Goal: Task Accomplishment & Management: Manage account settings

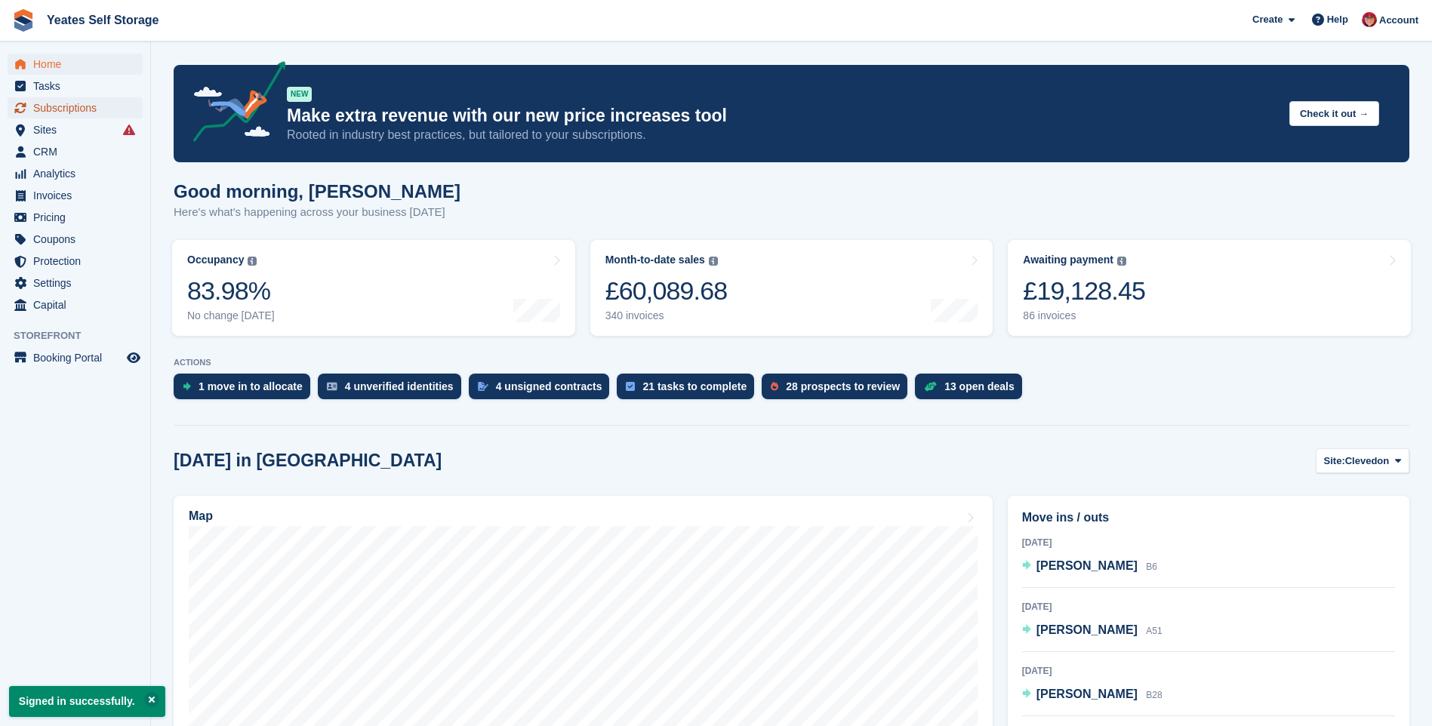
click at [77, 113] on span "Subscriptions" at bounding box center [78, 107] width 91 height 21
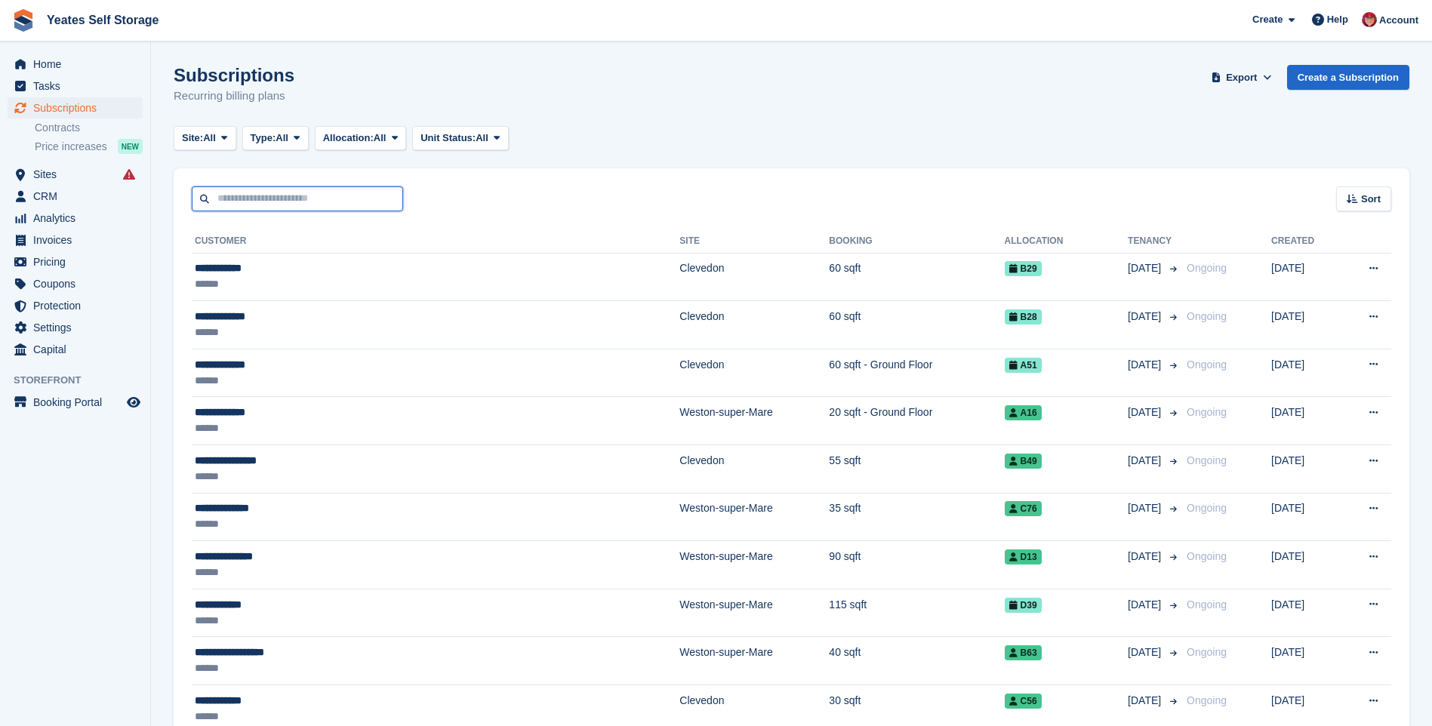
click at [321, 204] on input "text" at bounding box center [297, 198] width 211 height 25
type input "*****"
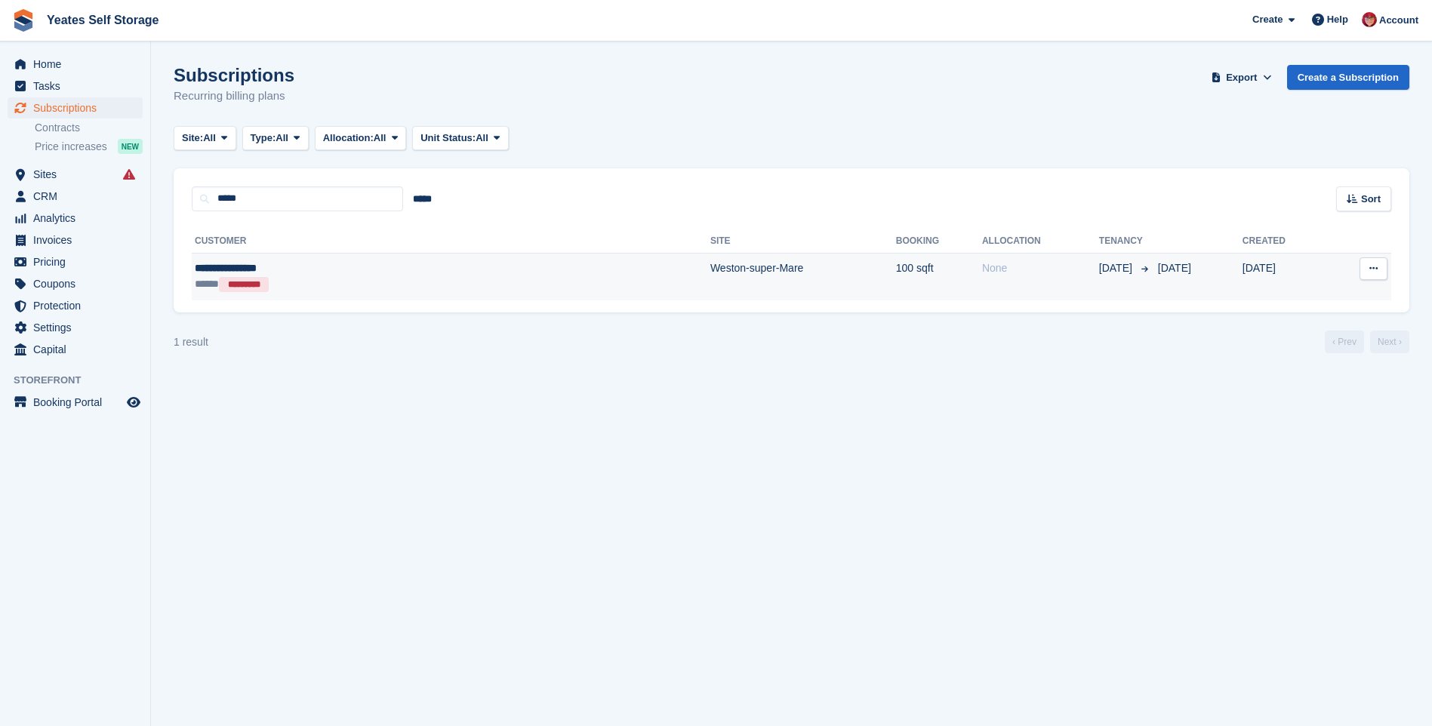
click at [710, 270] on td "Weston-super-Mare" at bounding box center [803, 277] width 186 height 48
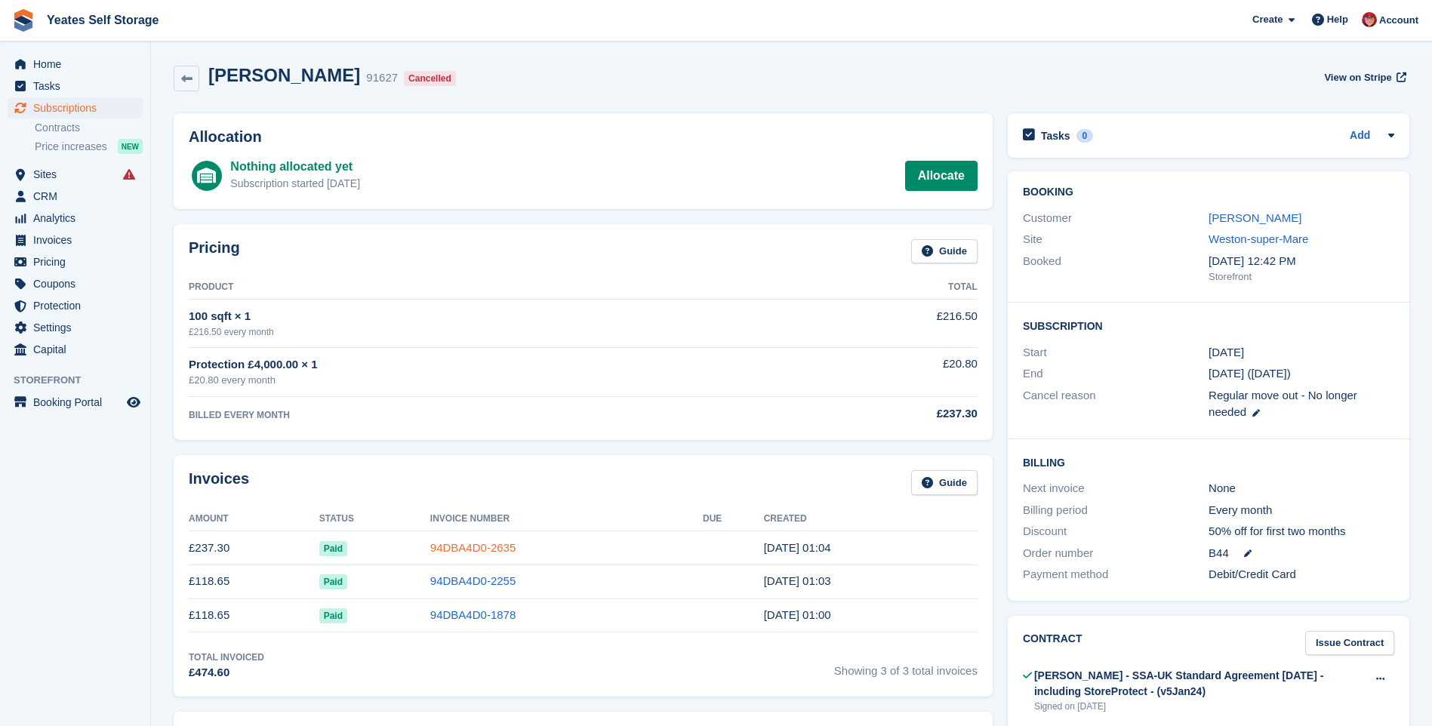
click at [480, 544] on link "94DBA4D0-2635" at bounding box center [472, 547] width 85 height 13
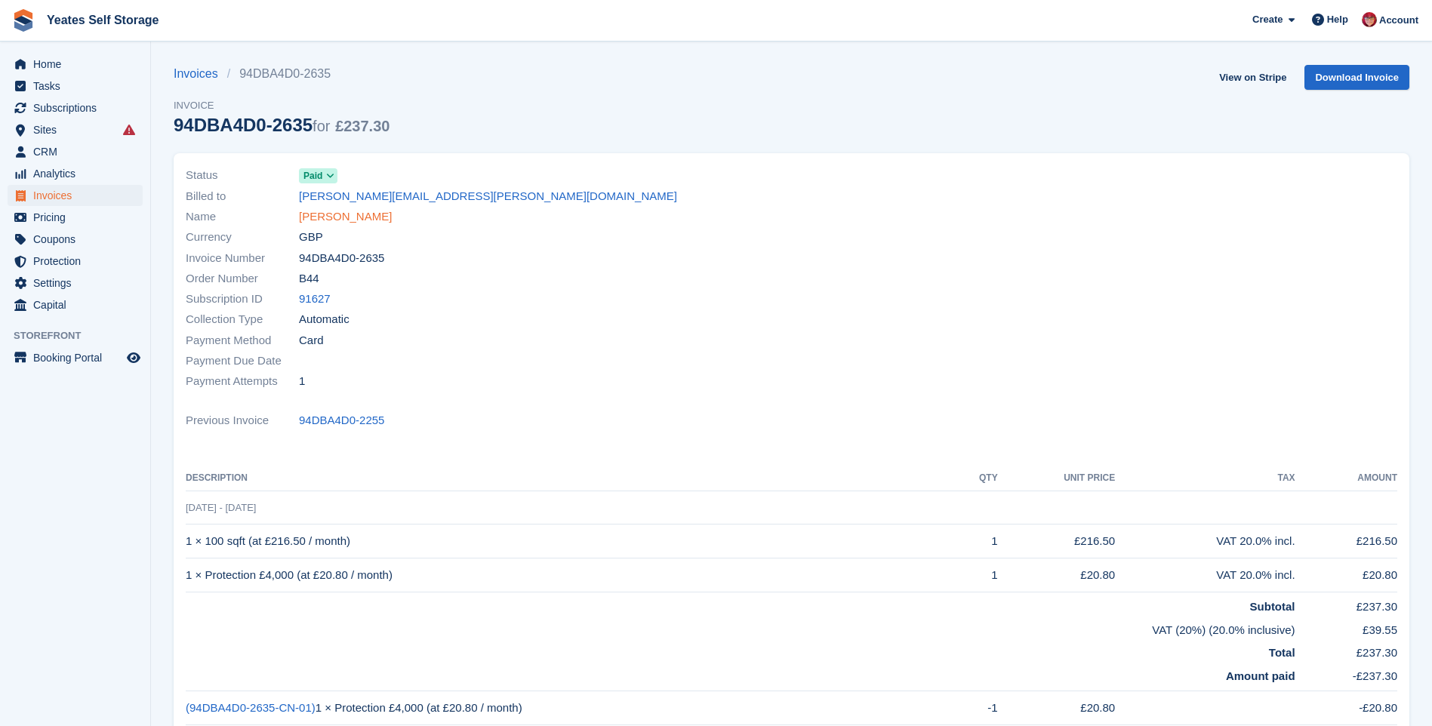
click at [328, 215] on link "[PERSON_NAME]" at bounding box center [345, 216] width 93 height 17
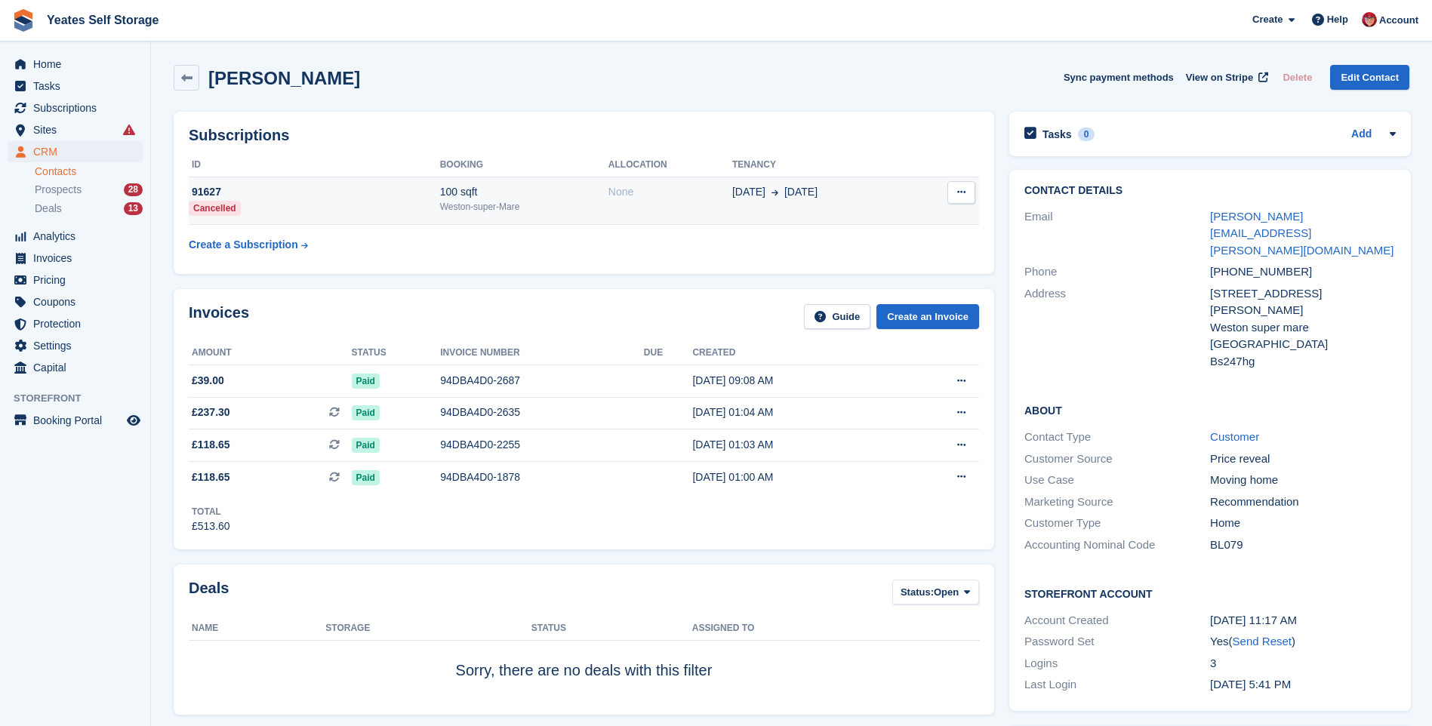
click at [957, 197] on icon at bounding box center [961, 192] width 8 height 10
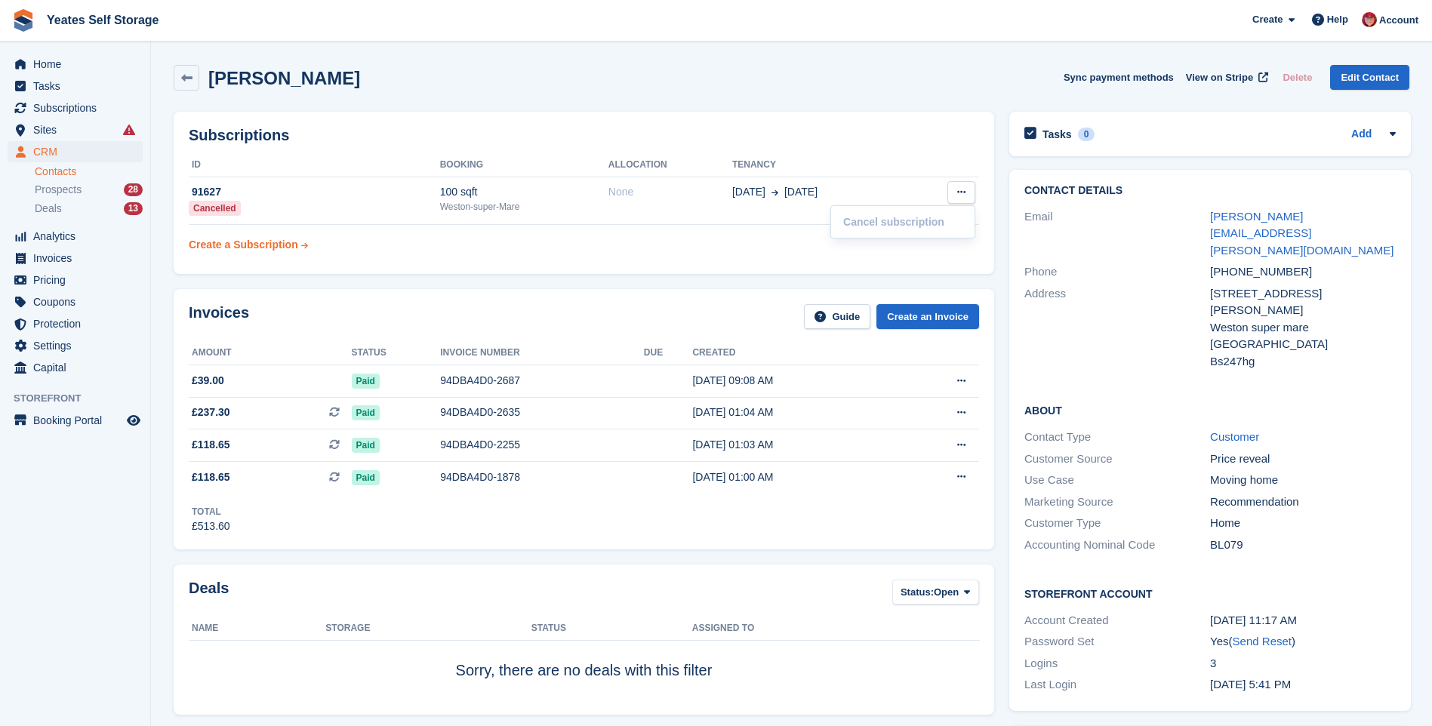
click at [267, 243] on div "Create a Subscription" at bounding box center [243, 245] width 109 height 16
